Goal: Task Accomplishment & Management: Manage account settings

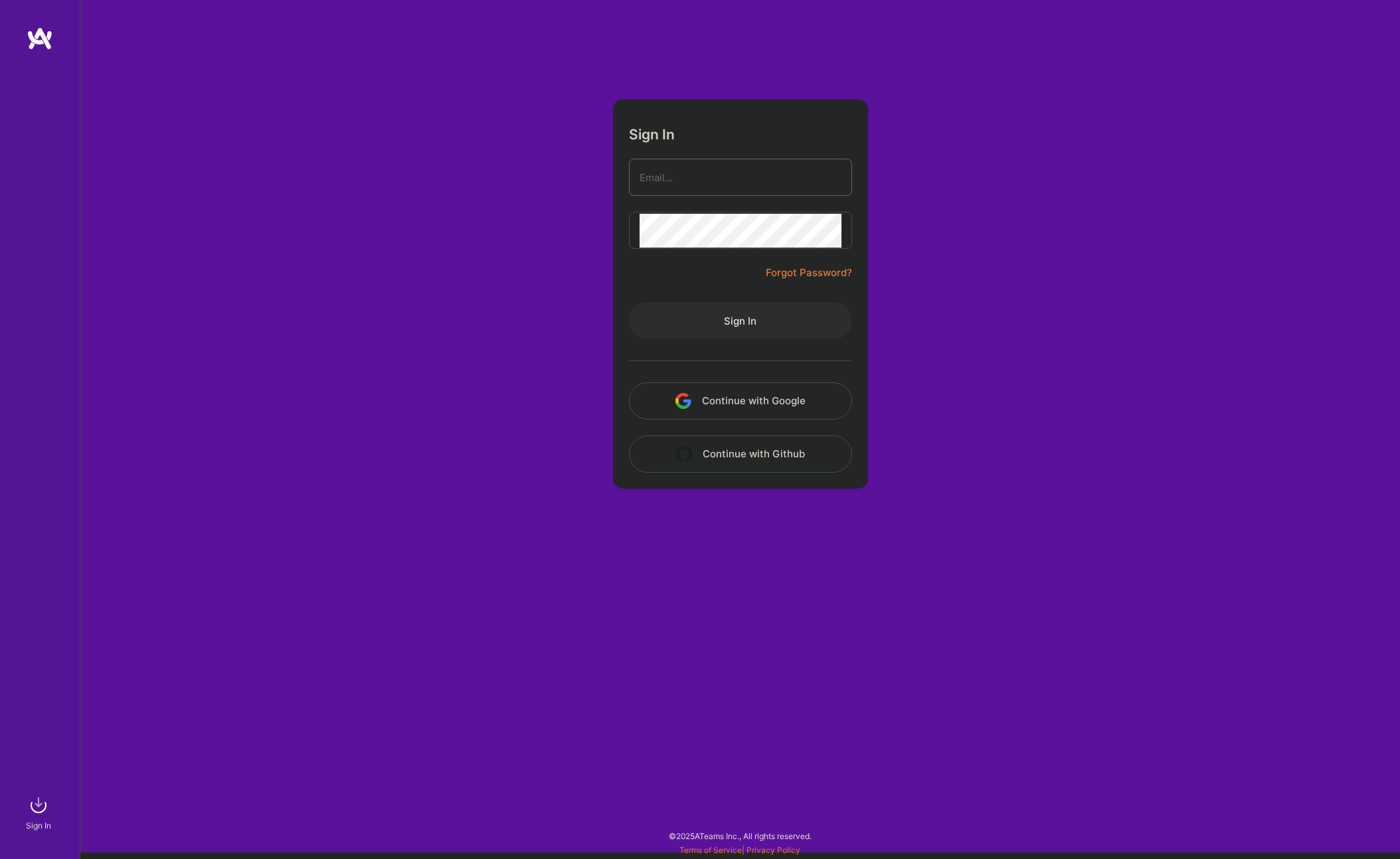
type input "[EMAIL_ADDRESS][DOMAIN_NAME]"
click at [755, 335] on button "Sign In" at bounding box center [741, 320] width 223 height 37
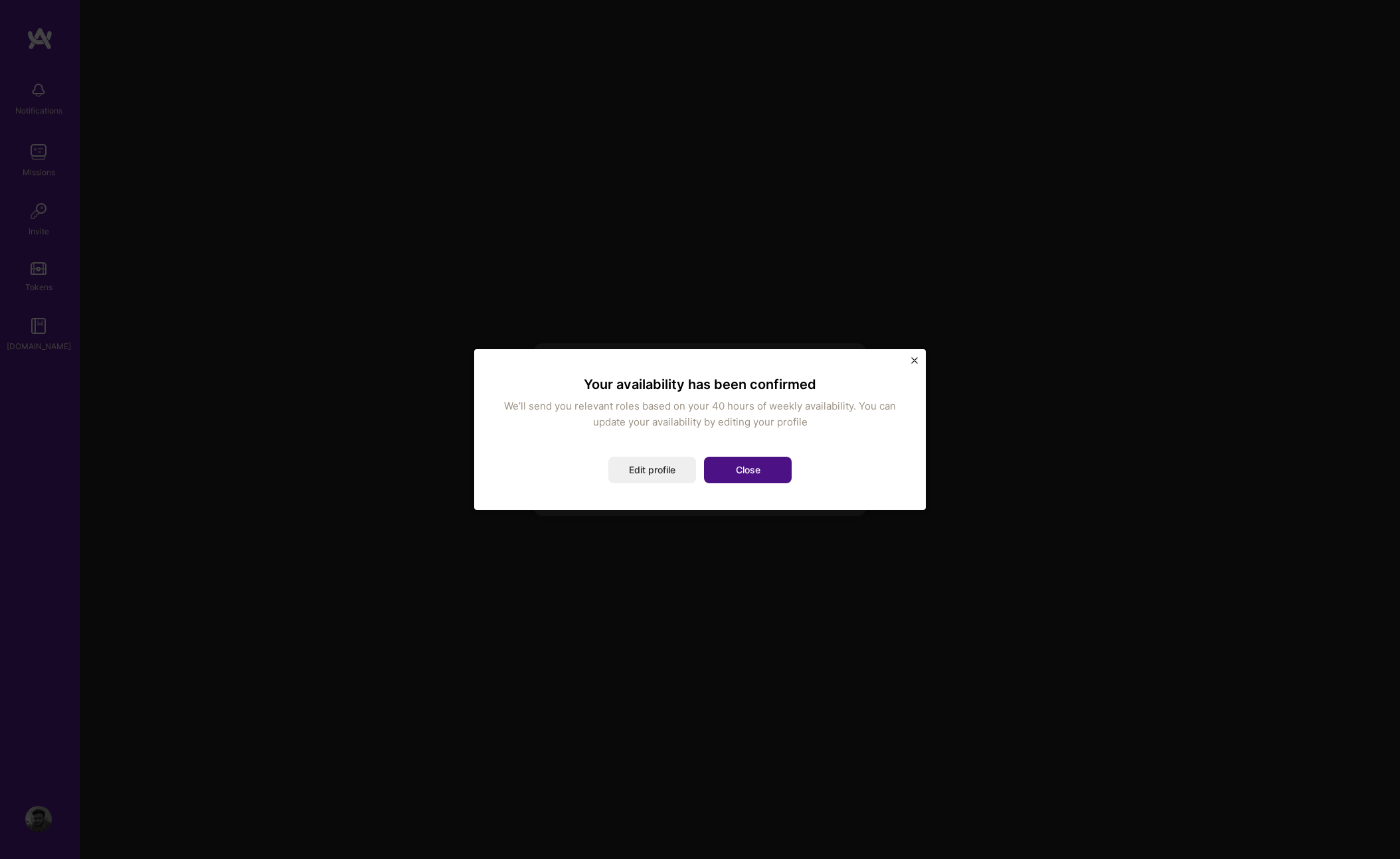
click at [772, 472] on button "Close" at bounding box center [748, 470] width 87 height 26
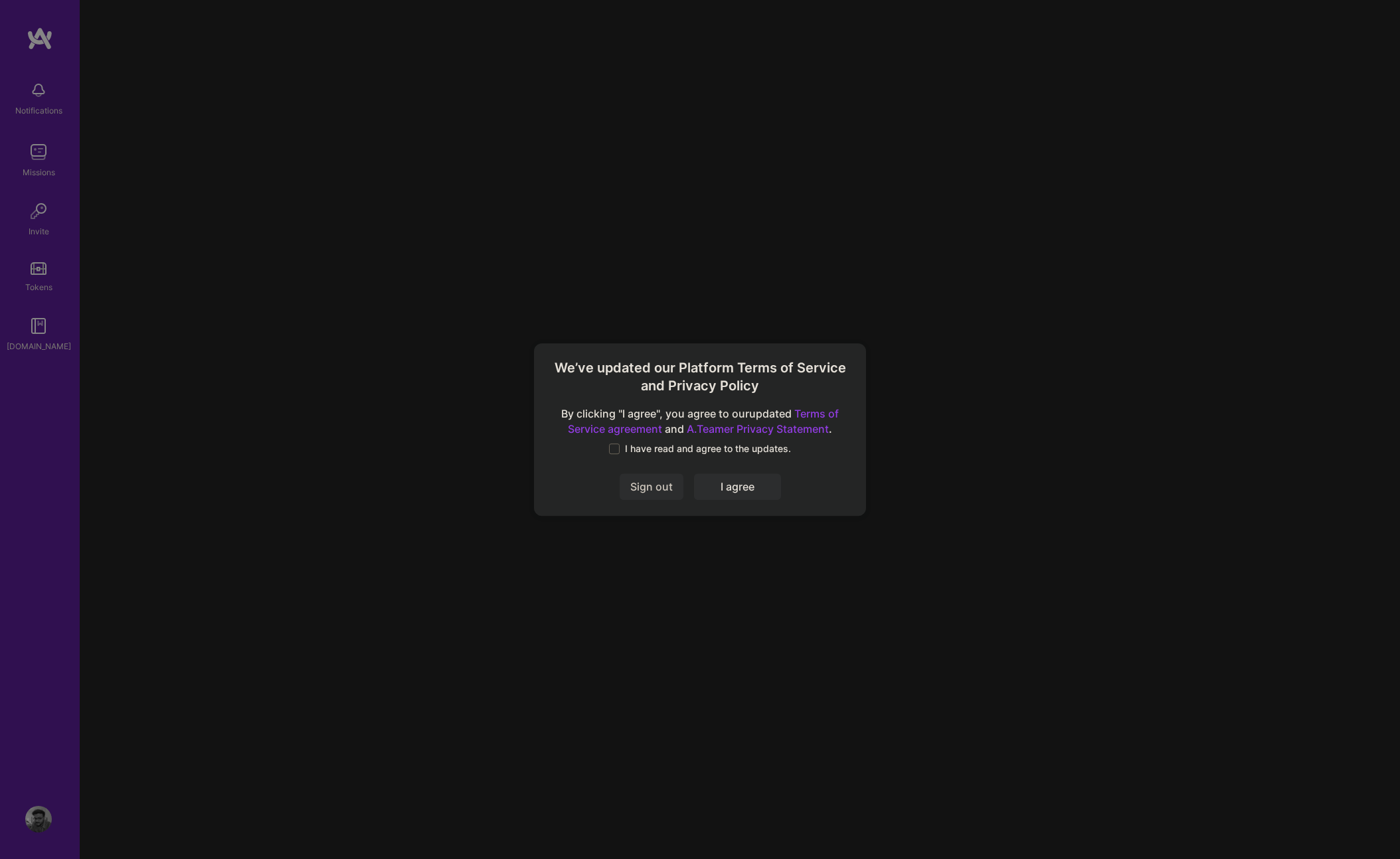
click at [666, 455] on span "I have read and agree to the updates." at bounding box center [708, 448] width 166 height 13
click at [0, 0] on input "I have read and agree to the updates." at bounding box center [0, 0] width 0 height 0
click at [714, 490] on button "I agree" at bounding box center [738, 486] width 87 height 26
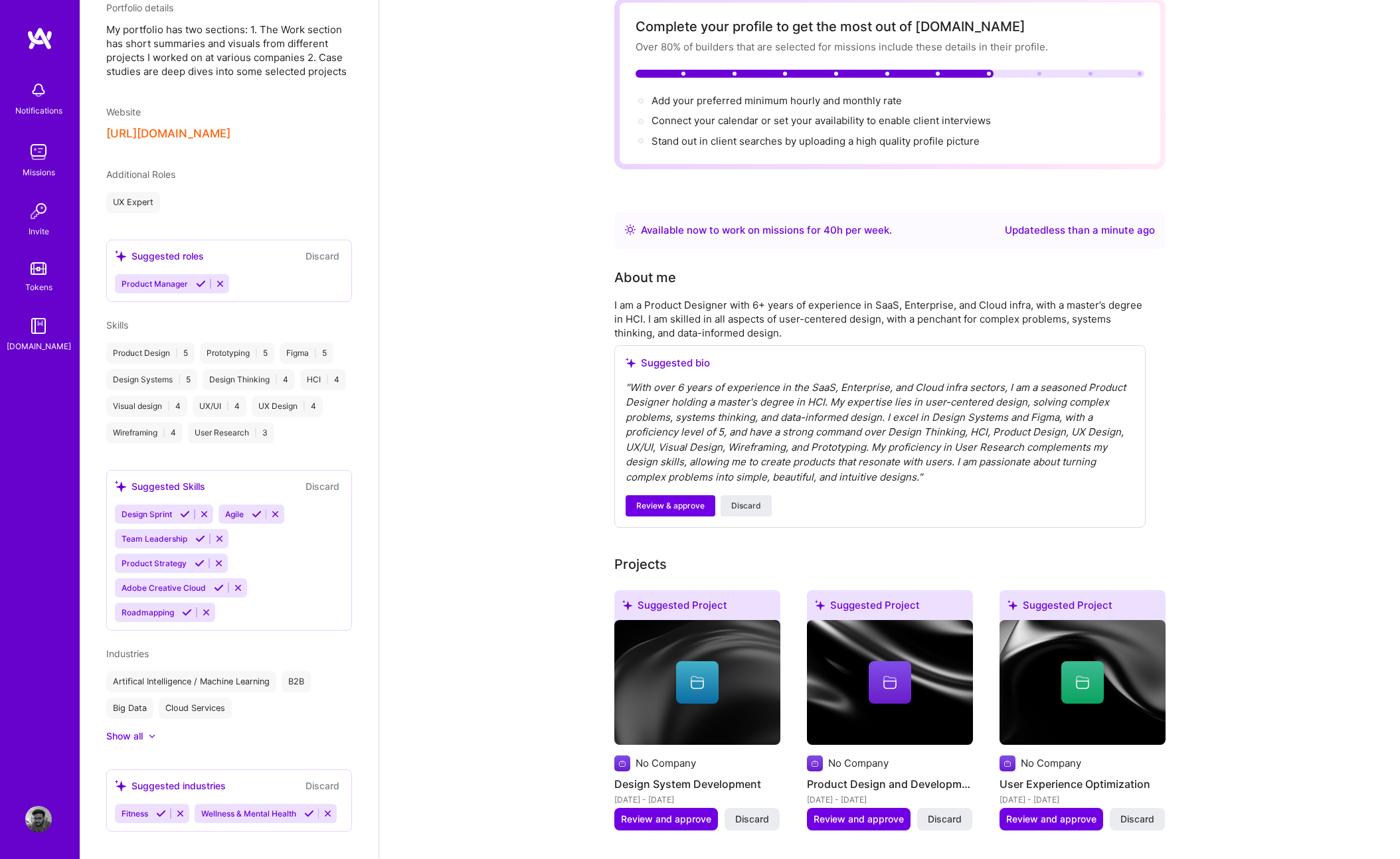
scroll to position [70, 0]
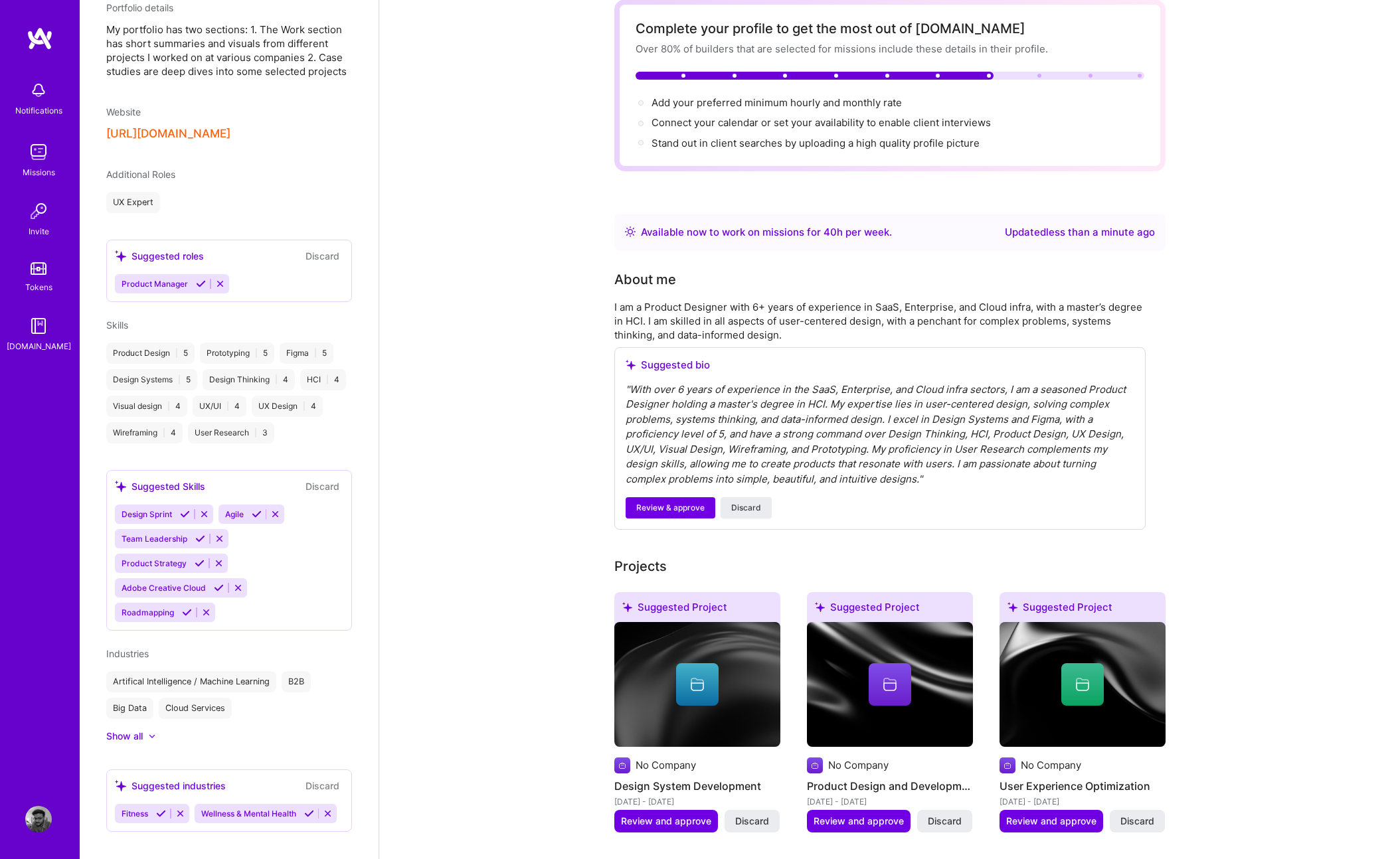
click at [43, 156] on img at bounding box center [38, 151] width 26 height 26
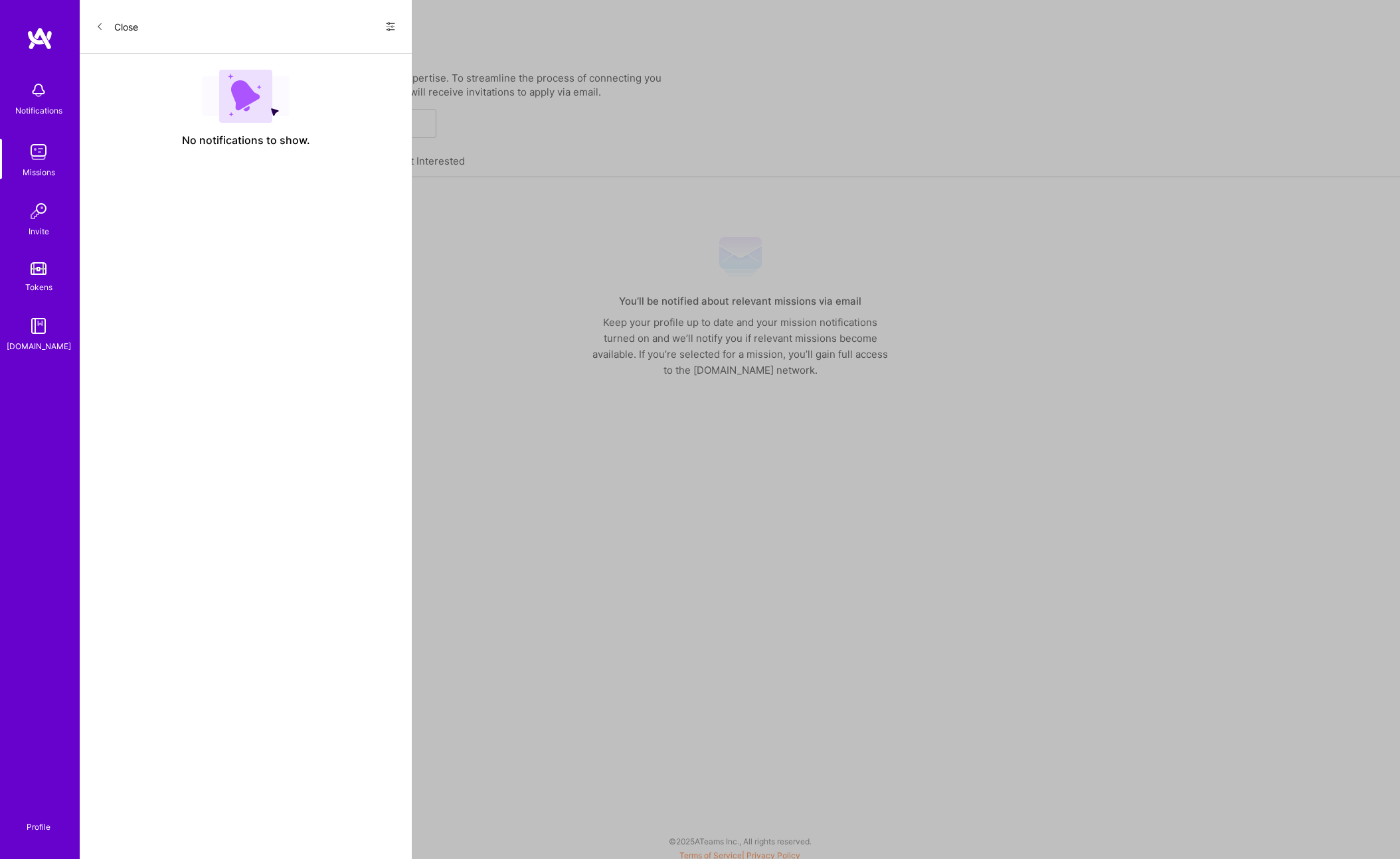
click at [36, 102] on img at bounding box center [38, 90] width 26 height 26
click at [38, 171] on div "Missions" at bounding box center [39, 173] width 33 height 14
click at [195, 160] on link "Applied Missions" at bounding box center [216, 166] width 80 height 22
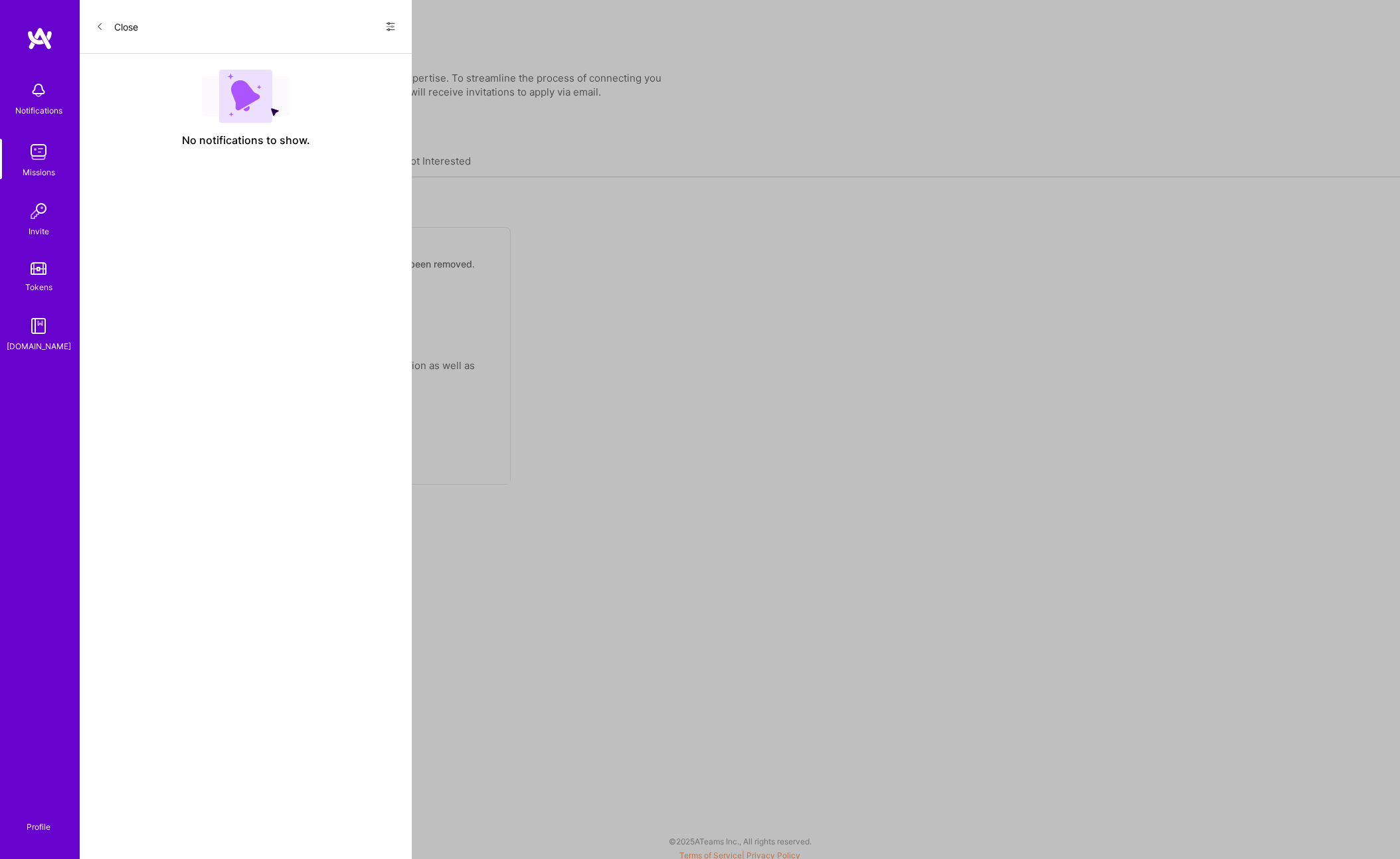
click at [275, 156] on link "Completed Missions" at bounding box center [319, 166] width 97 height 22
click at [218, 158] on link "Applied Missions" at bounding box center [216, 166] width 80 height 22
click at [45, 335] on img at bounding box center [38, 325] width 26 height 26
click at [39, 287] on div "Tokens" at bounding box center [39, 287] width 27 height 14
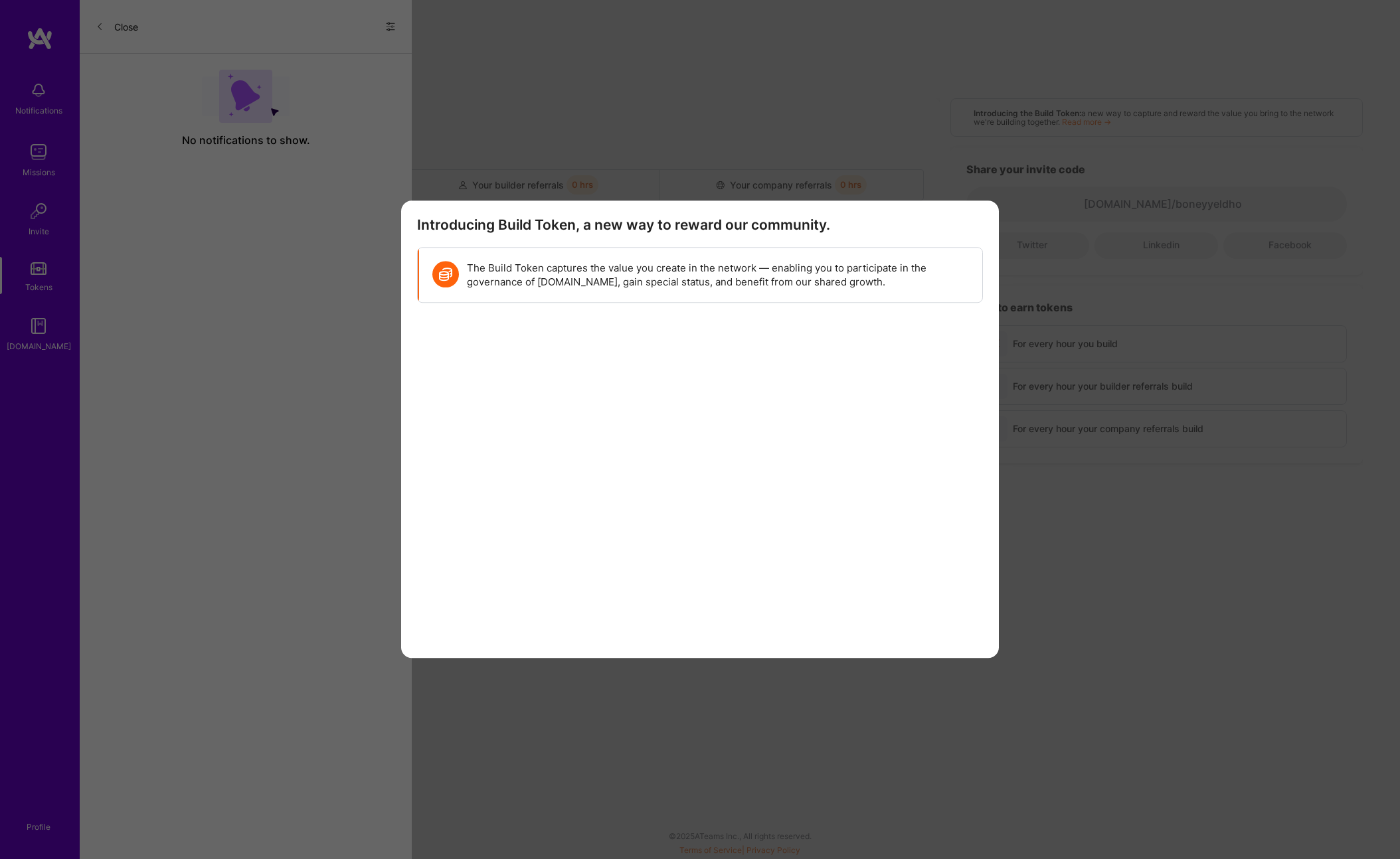
click at [26, 97] on div "Introducing Build Token, a new way to reward our community. The Build Token cap…" at bounding box center [700, 429] width 1400 height 859
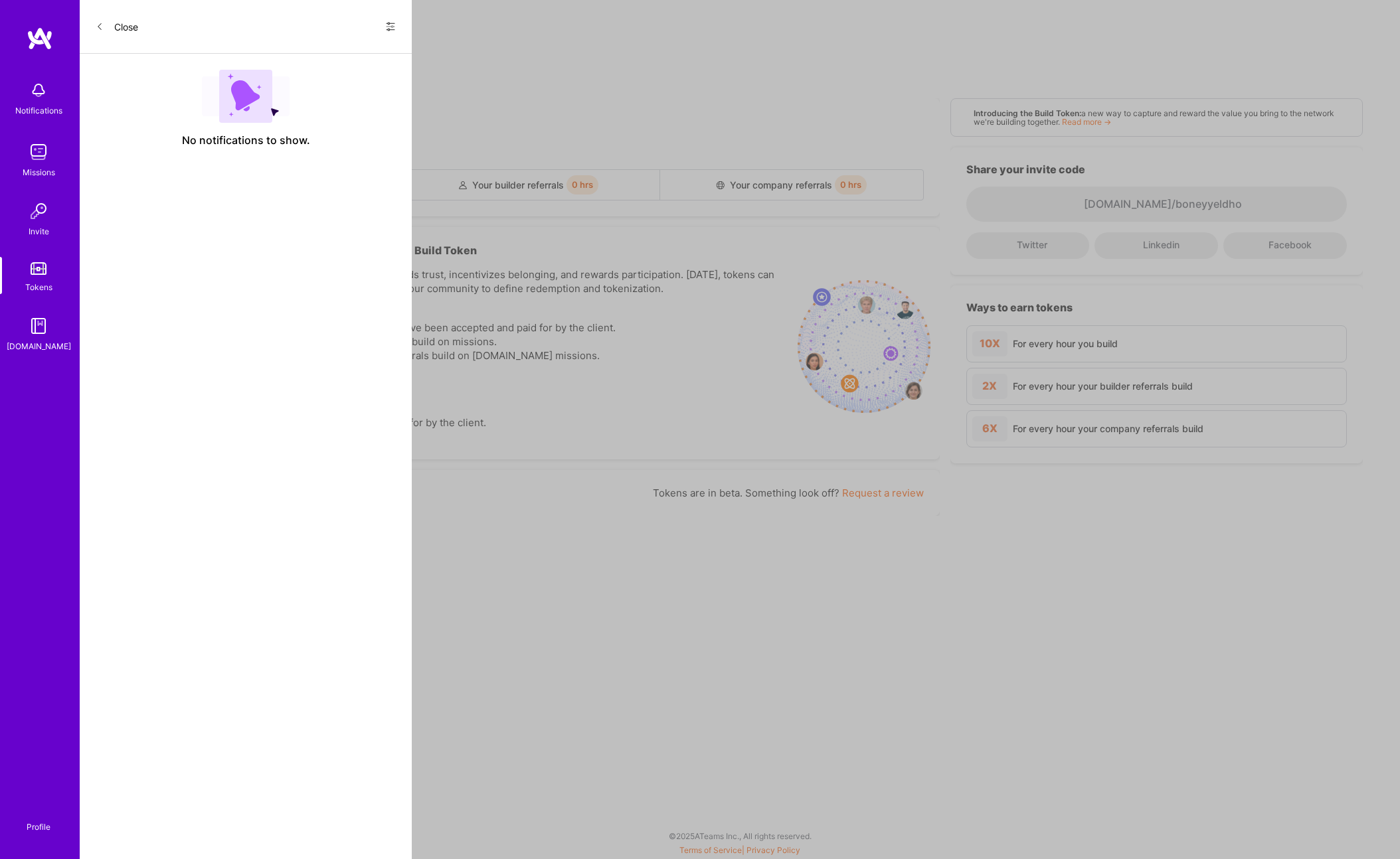
click at [44, 82] on img at bounding box center [38, 90] width 26 height 26
click at [606, 107] on div "Notifications Missions Invite Tokens [DOMAIN_NAME] Profile Close Show all notif…" at bounding box center [700, 426] width 1400 height 853
click at [38, 817] on img at bounding box center [38, 817] width 0 height 0
